Goal: Navigation & Orientation: Find specific page/section

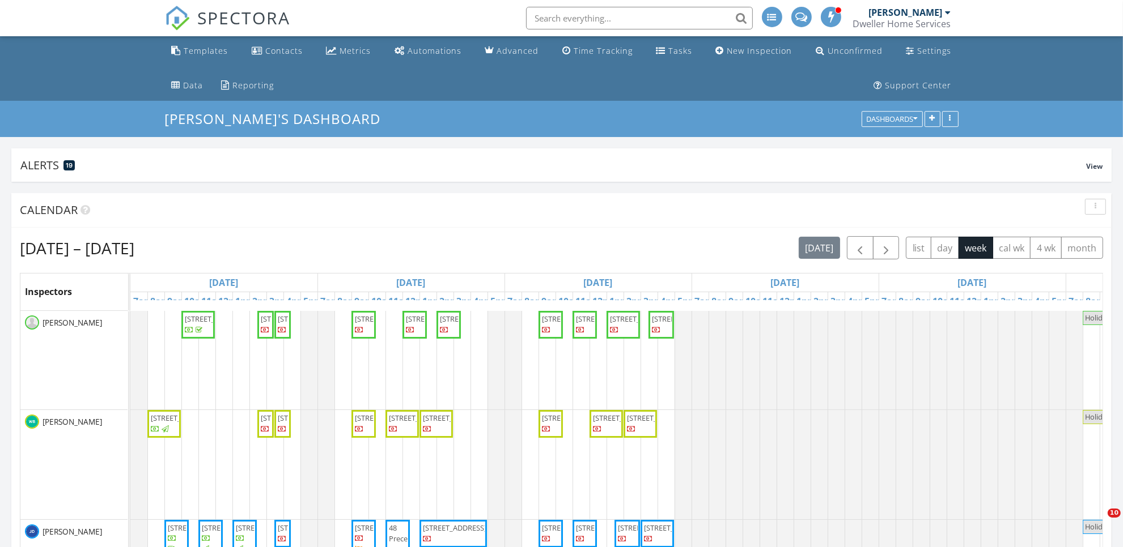
click at [250, 15] on span "SPECTORA" at bounding box center [244, 18] width 93 height 24
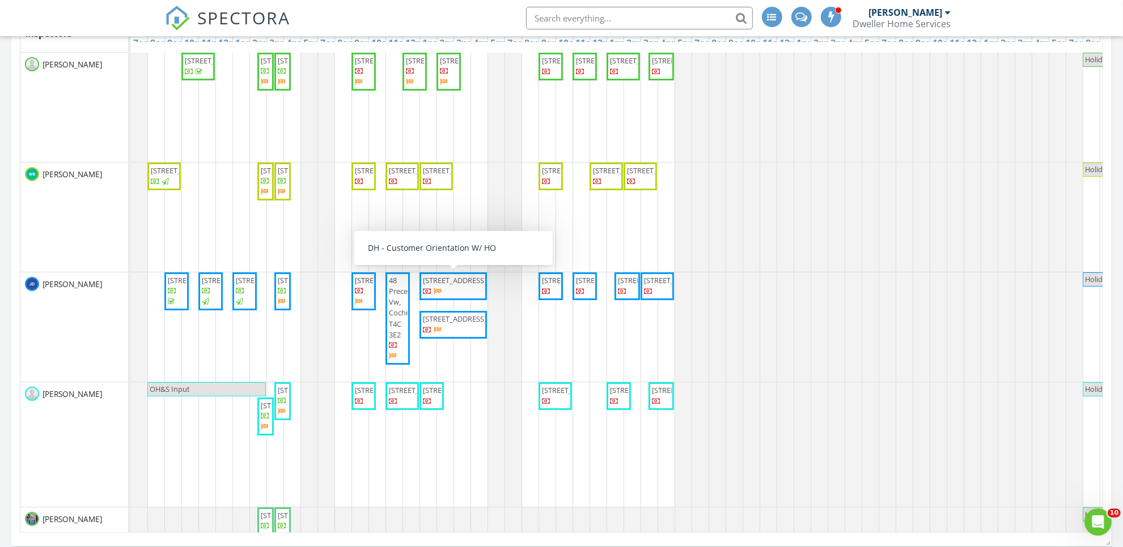
scroll to position [142, 0]
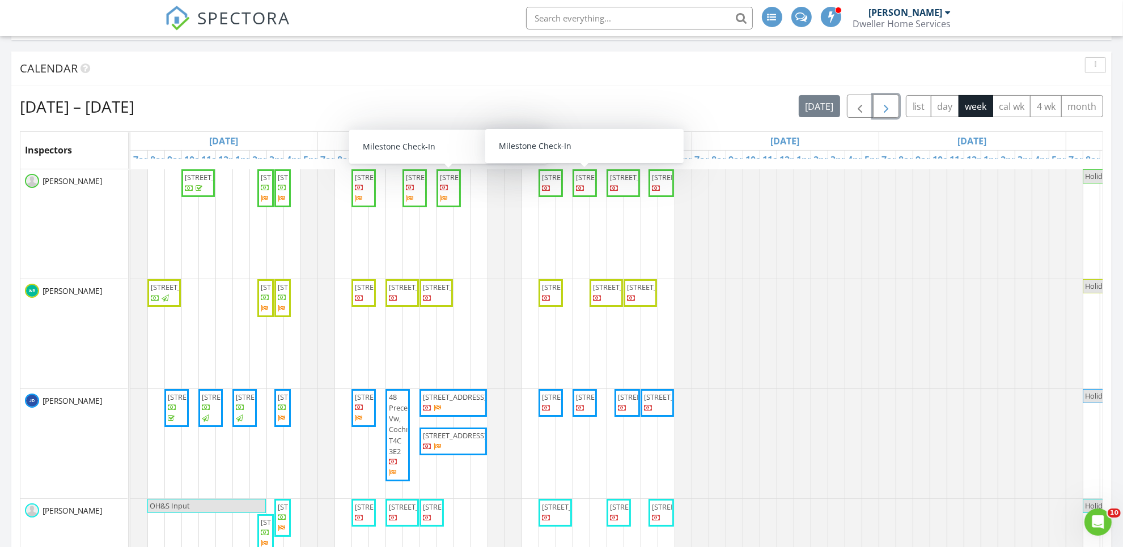
click at [883, 103] on span "button" at bounding box center [886, 107] width 14 height 14
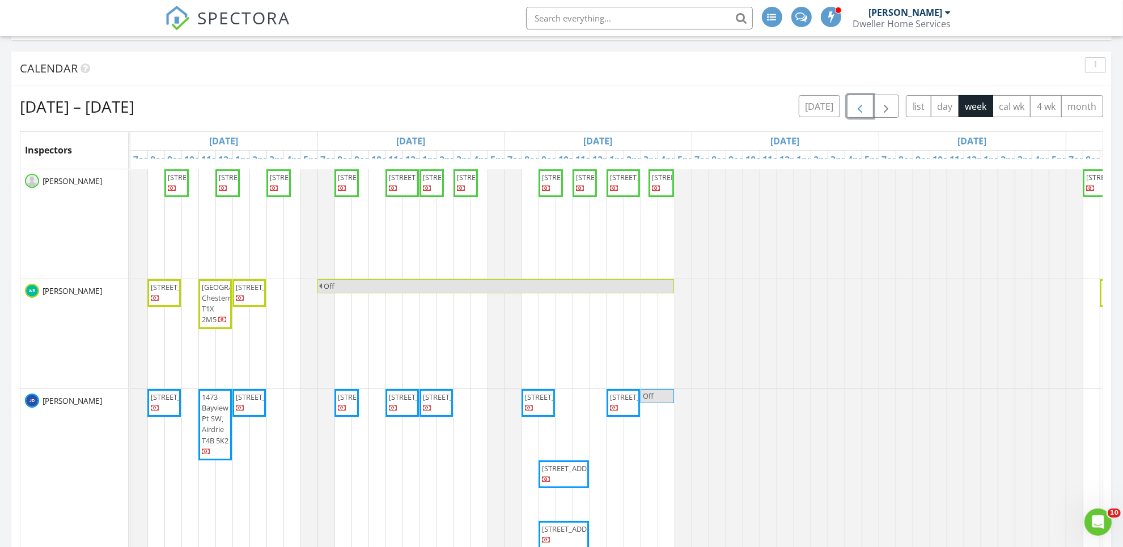
click at [853, 105] on span "button" at bounding box center [860, 107] width 14 height 14
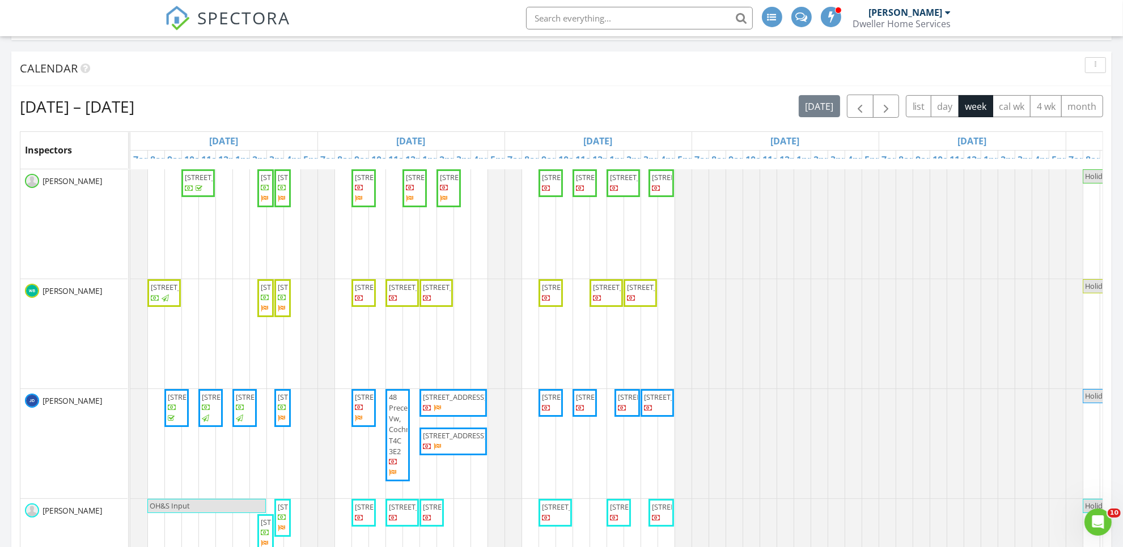
click at [231, 21] on span "SPECTORA" at bounding box center [244, 18] width 93 height 24
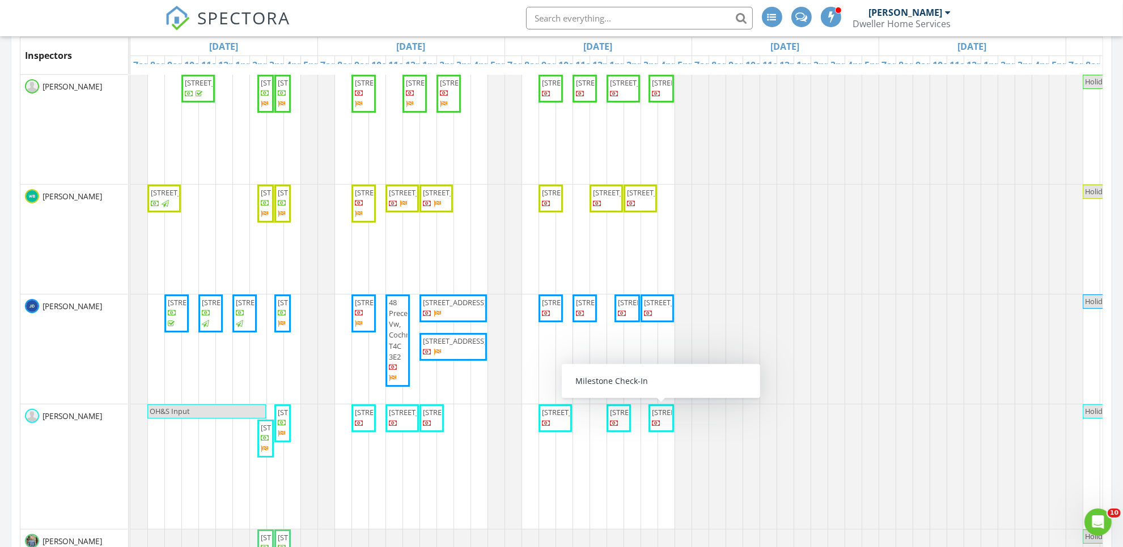
scroll to position [212, 0]
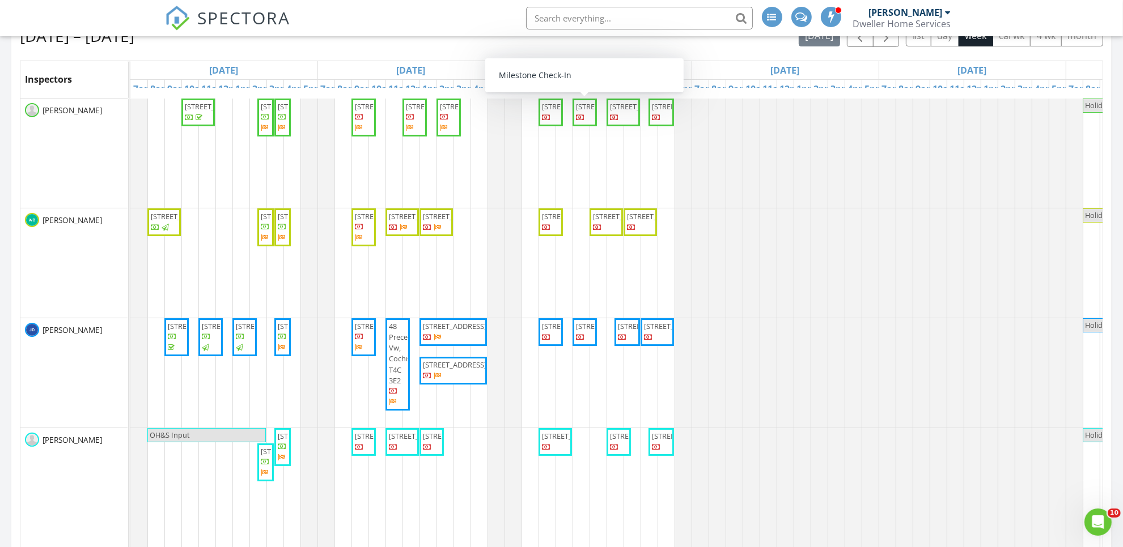
click at [583, 112] on span "[STREET_ADDRESS]" at bounding box center [607, 106] width 63 height 10
click at [177, 20] on img at bounding box center [177, 18] width 25 height 25
